Goal: Information Seeking & Learning: Learn about a topic

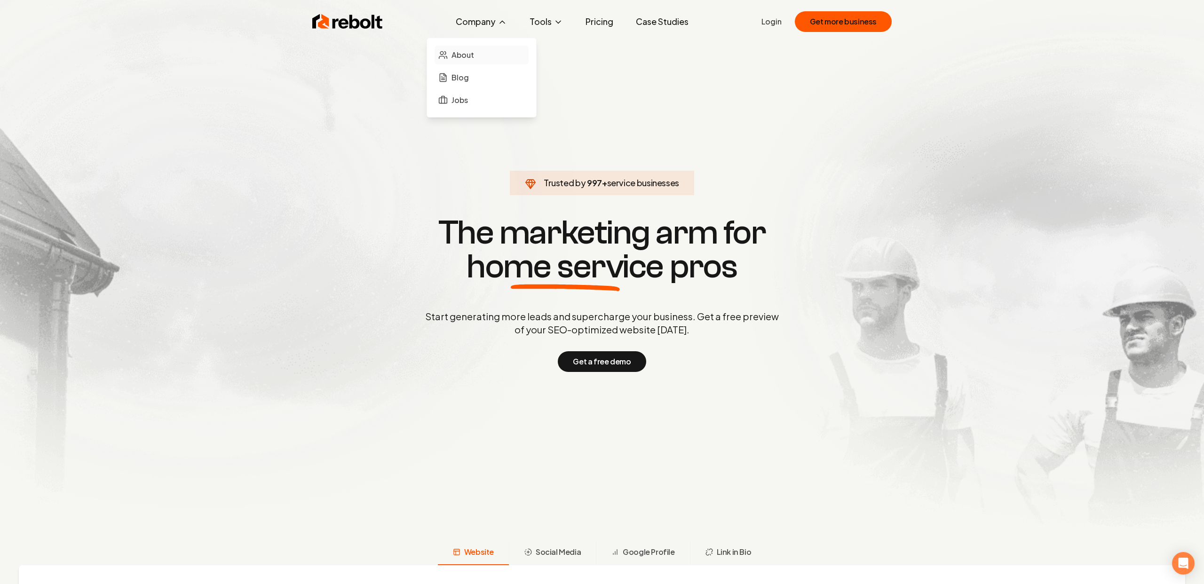
click at [479, 56] on link "About" at bounding box center [482, 55] width 94 height 19
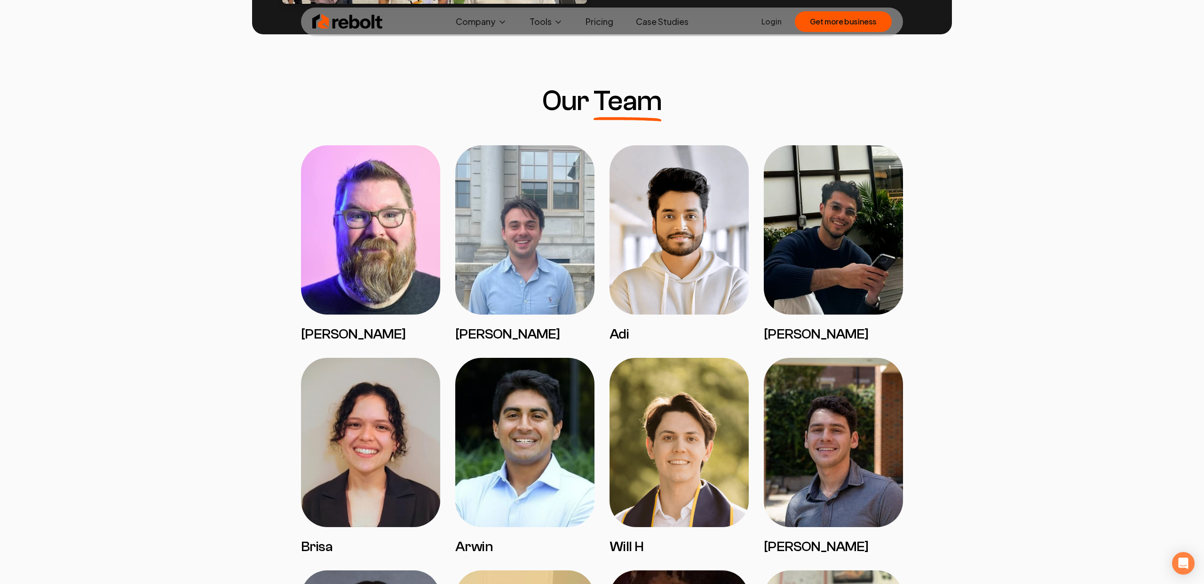
scroll to position [679, 0]
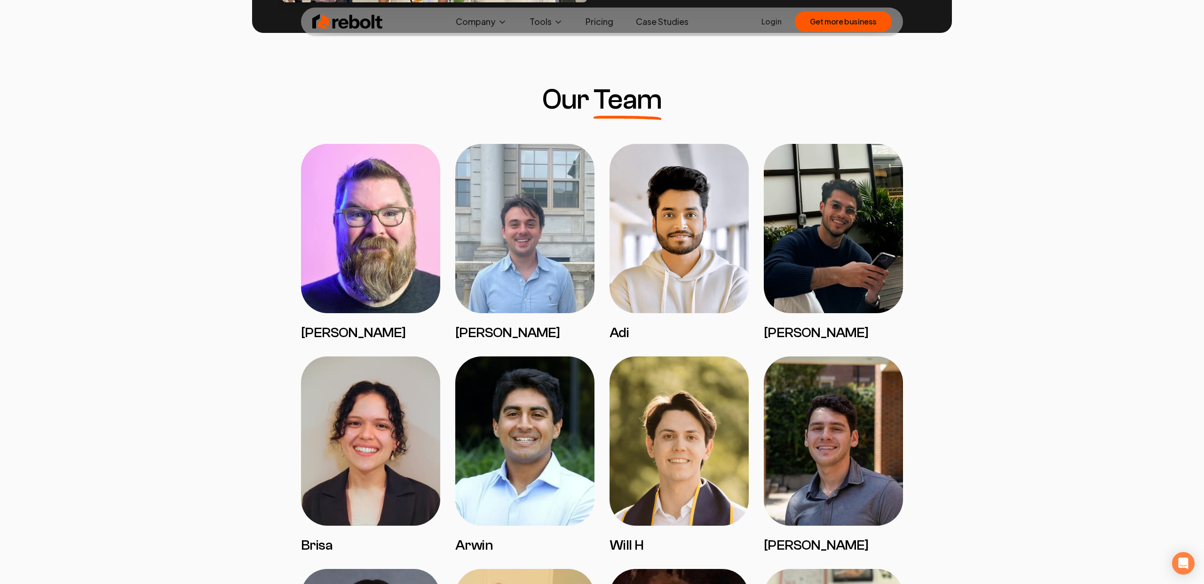
click at [387, 228] on img at bounding box center [370, 228] width 139 height 169
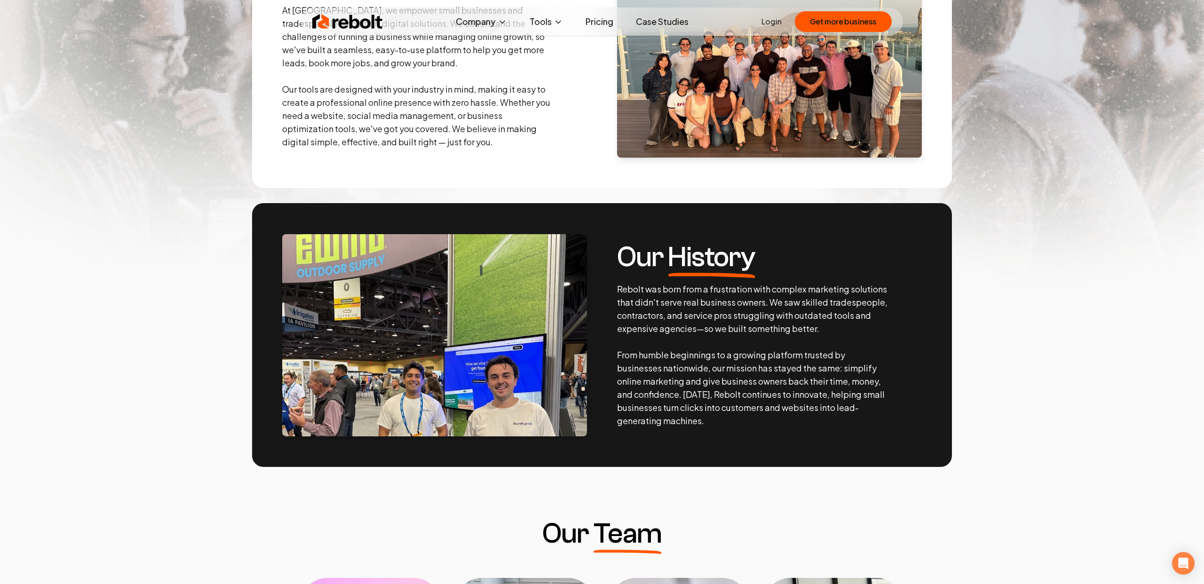
scroll to position [0, 0]
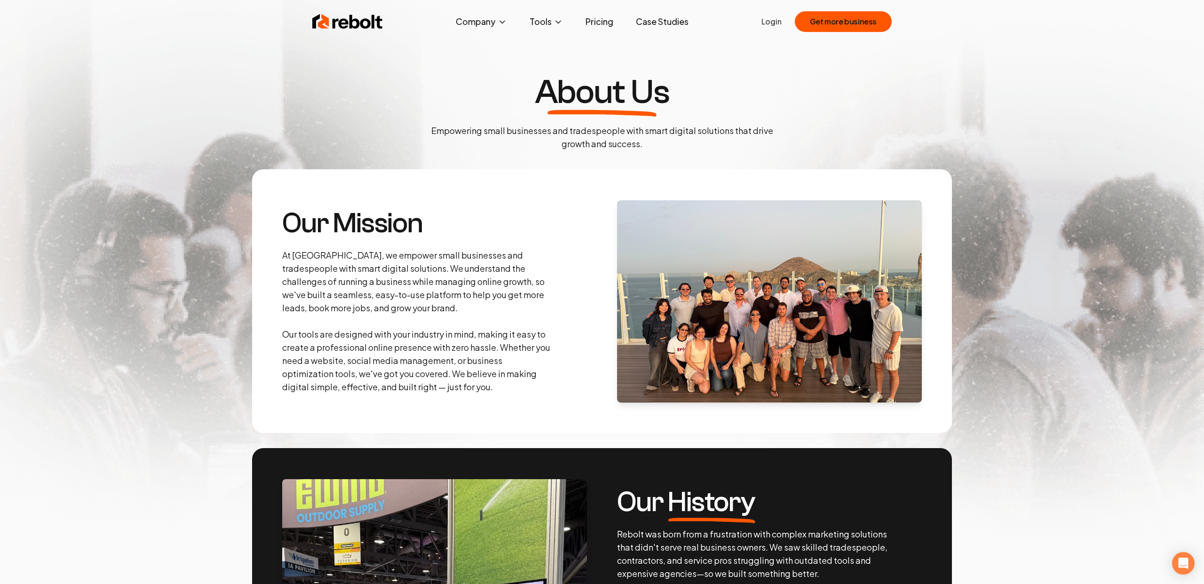
click at [363, 23] on img at bounding box center [347, 21] width 71 height 19
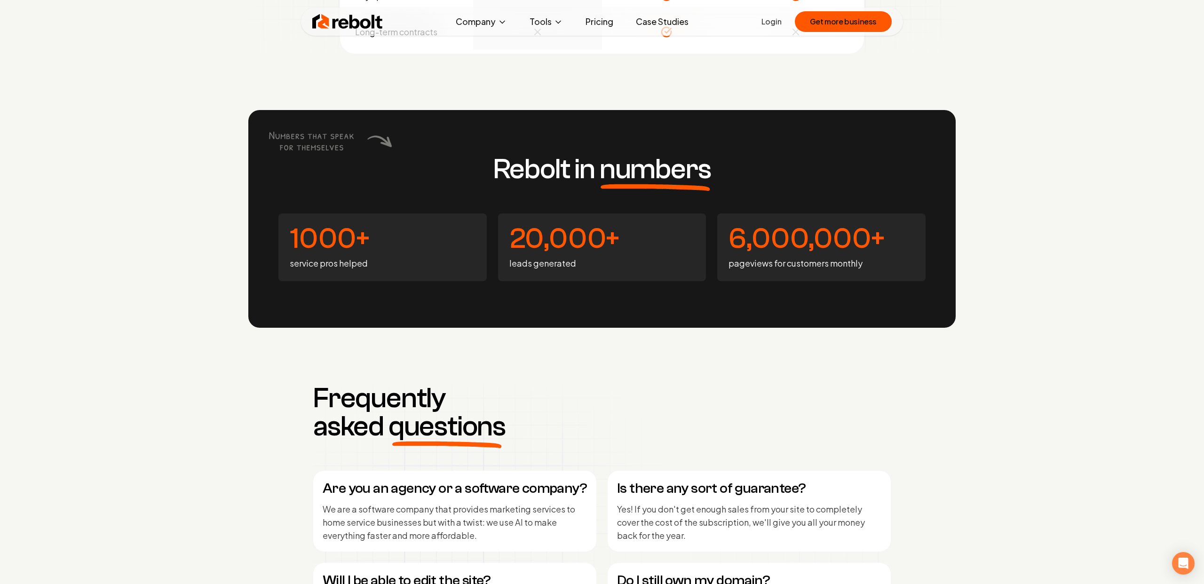
scroll to position [3683, 0]
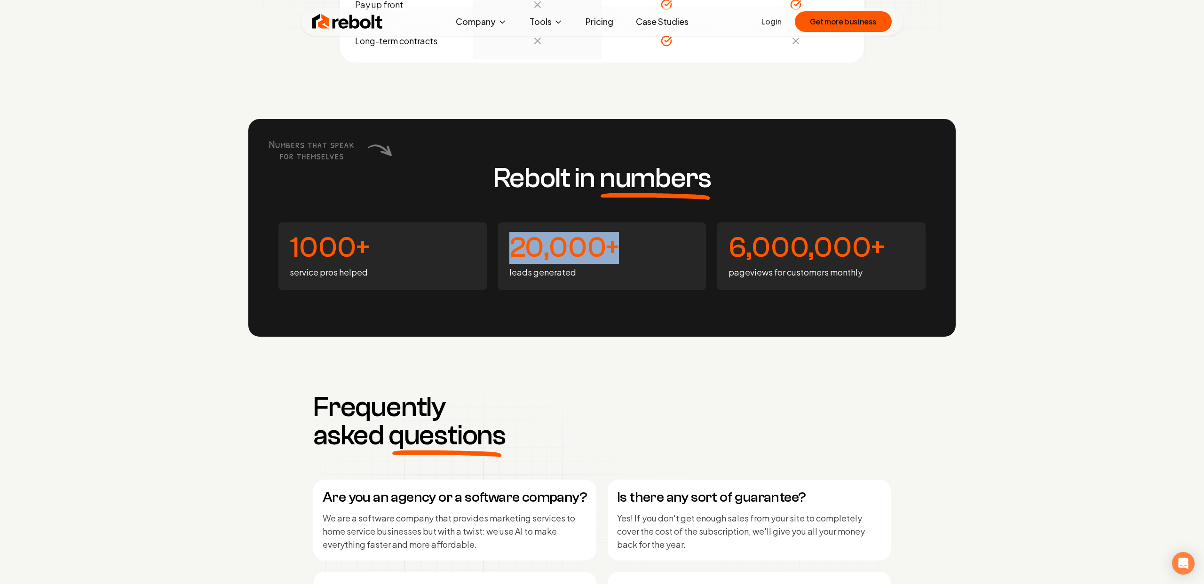
drag, startPoint x: 514, startPoint y: 251, endPoint x: 737, endPoint y: 242, distance: 224.0
click at [668, 245] on h4 "20,000+" at bounding box center [602, 248] width 186 height 28
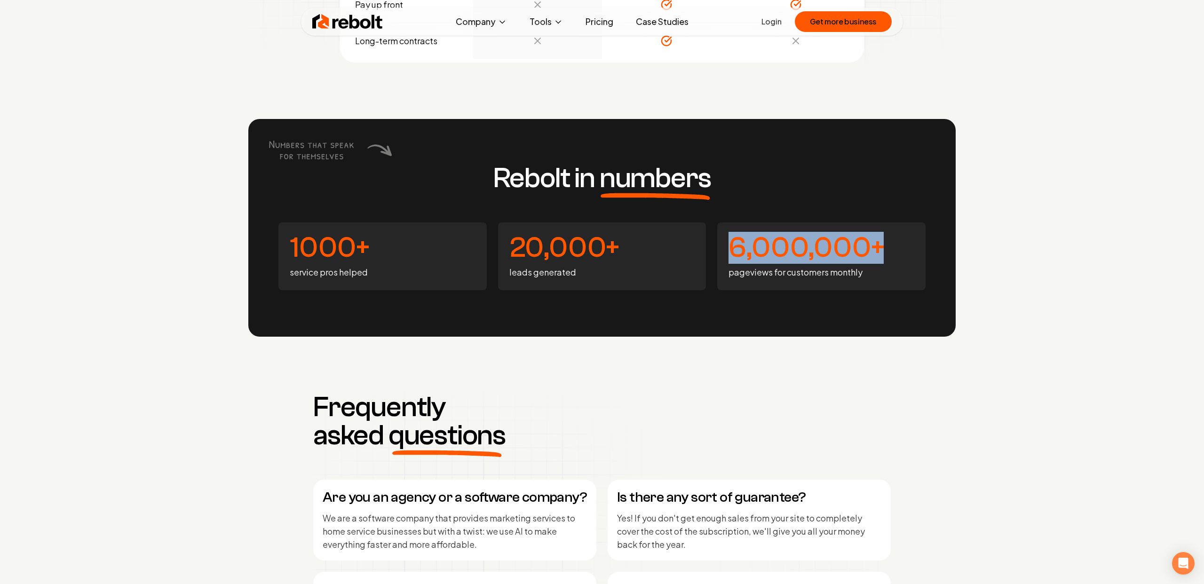
drag, startPoint x: 734, startPoint y: 245, endPoint x: 904, endPoint y: 246, distance: 170.7
click at [904, 246] on h4 "6,000,000+" at bounding box center [822, 248] width 186 height 28
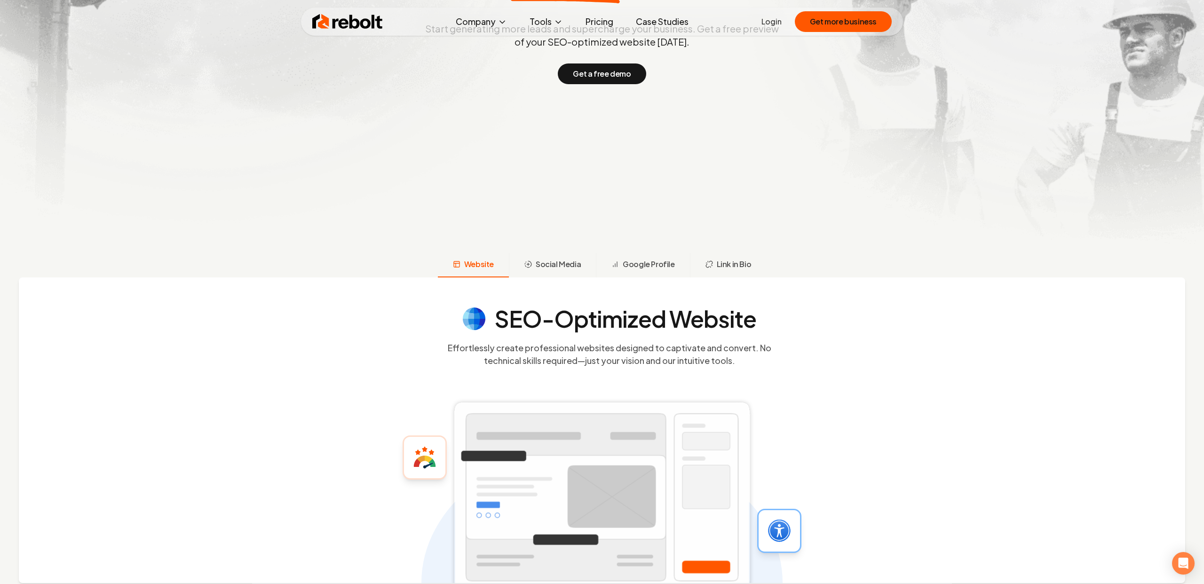
scroll to position [291, 0]
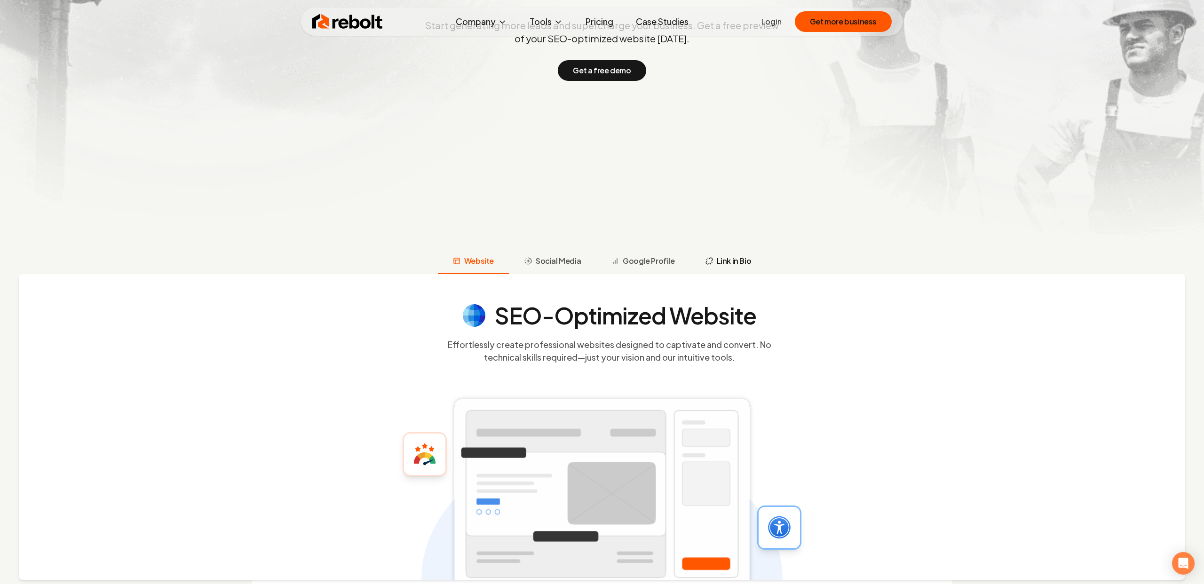
click at [706, 261] on icon at bounding box center [709, 261] width 8 height 8
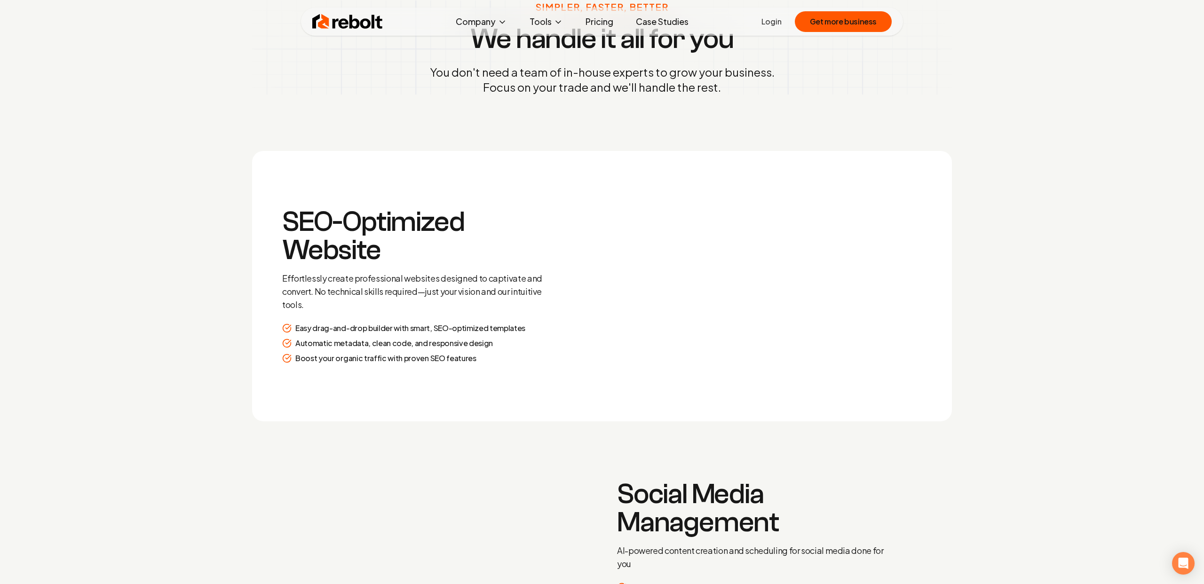
scroll to position [1307, 0]
